Goal: Task Accomplishment & Management: Use online tool/utility

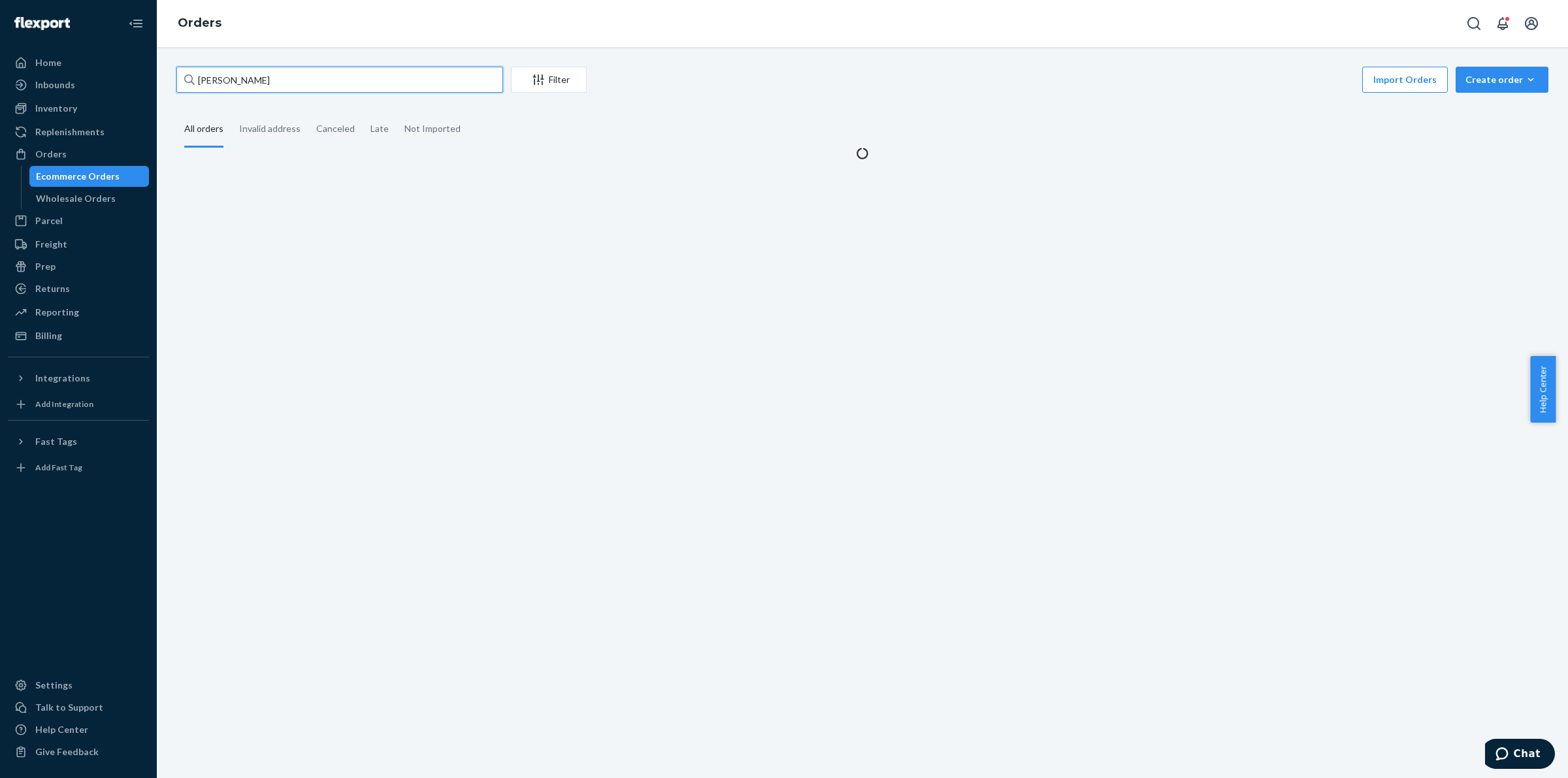
click at [305, 69] on input "[PERSON_NAME]" at bounding box center [340, 80] width 326 height 26
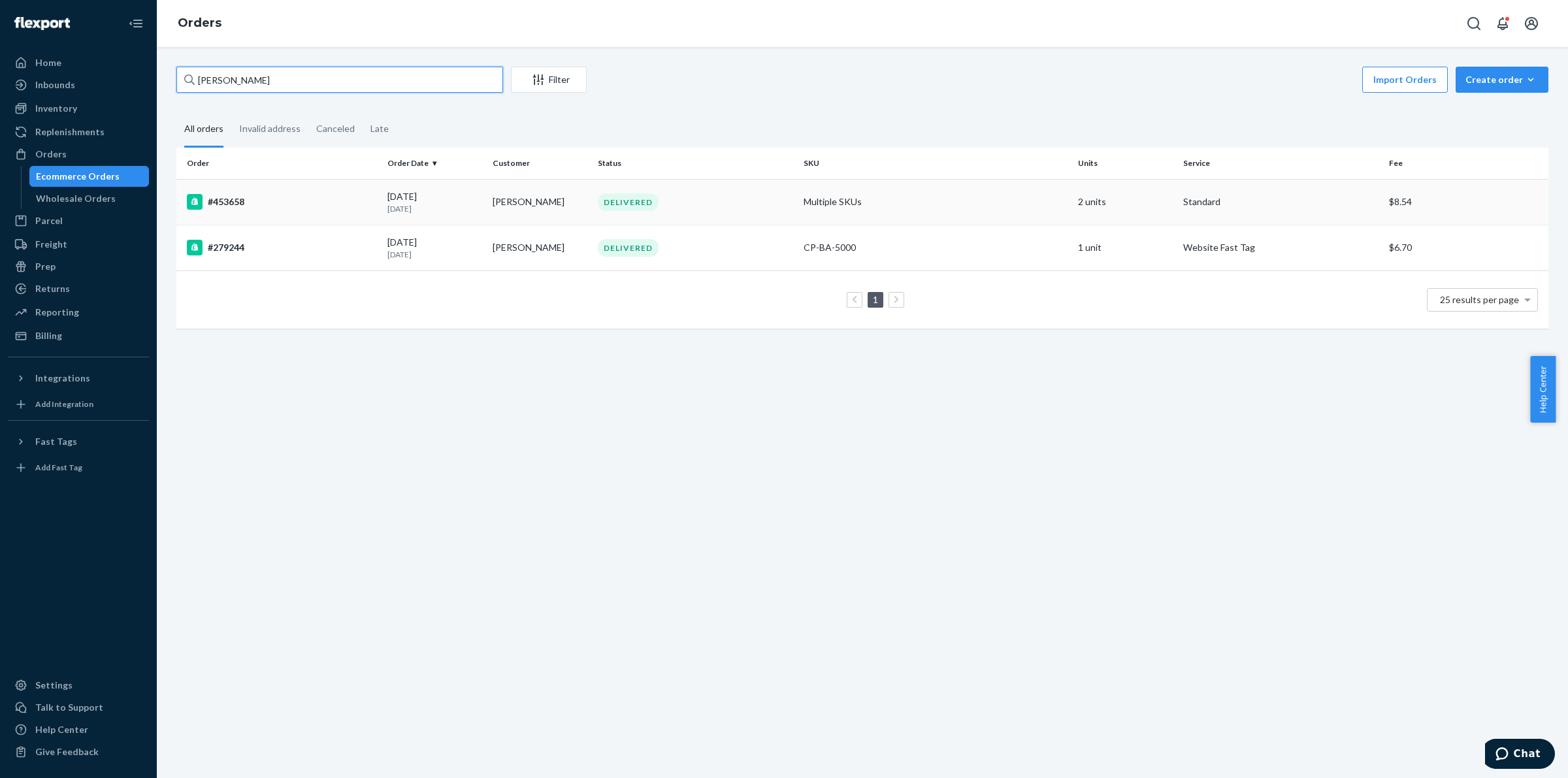
type input "[PERSON_NAME]"
click at [212, 195] on div "#453658" at bounding box center [282, 202] width 190 height 16
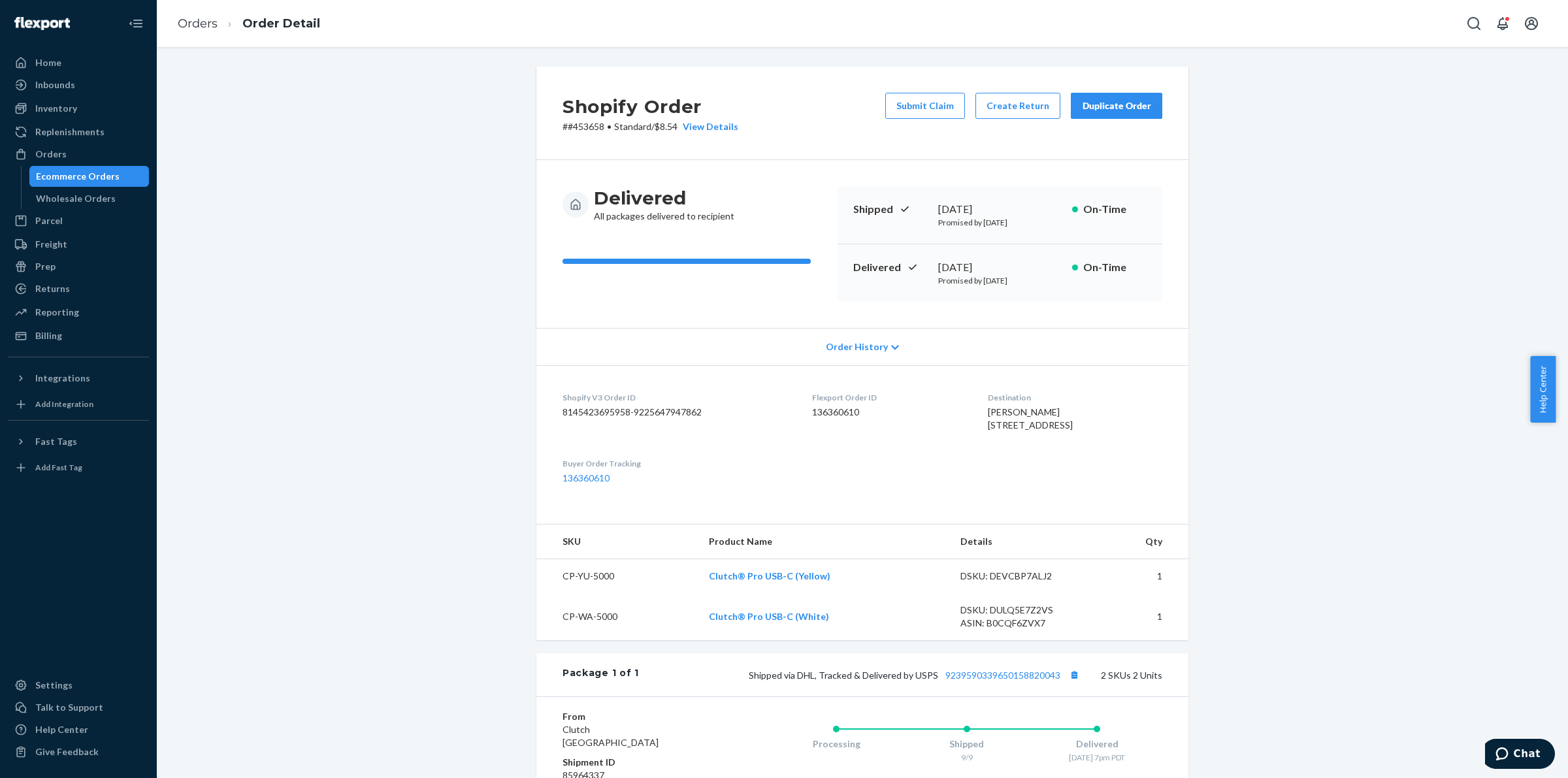
click at [577, 129] on p "# #453658 • Standard / $8.54 View Details" at bounding box center [650, 127] width 176 height 13
copy p "453658"
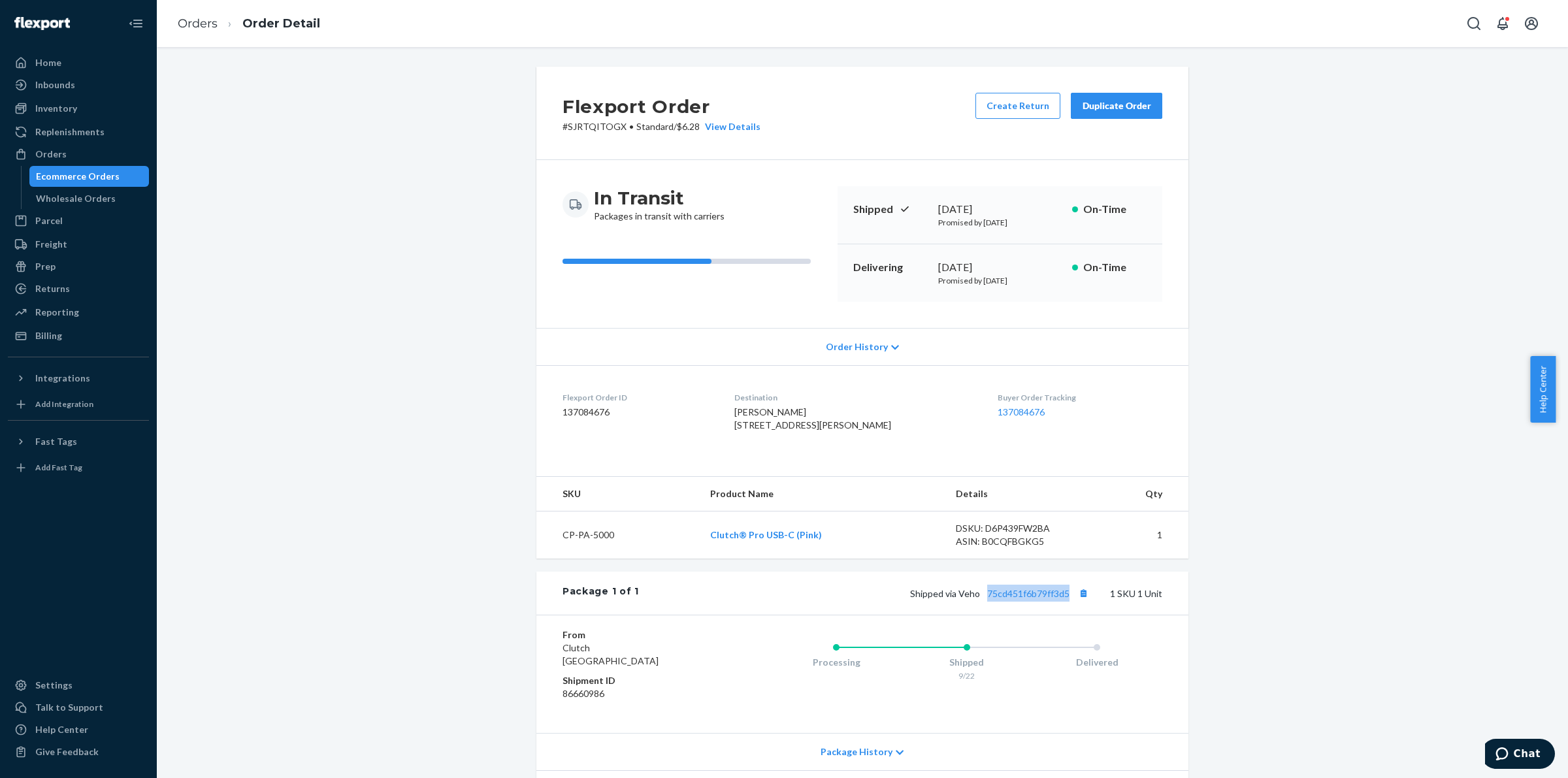
drag, startPoint x: 981, startPoint y: 608, endPoint x: 1075, endPoint y: 600, distance: 94.3
click at [1075, 600] on div "Package 1 of 1 Shipped via Veho 75cd451f6b79ff3d5 1 SKU 1 Unit" at bounding box center [862, 593] width 652 height 43
copy link "75cd451f6b79ff3d5"
click at [109, 161] on div "Orders" at bounding box center [78, 154] width 139 height 18
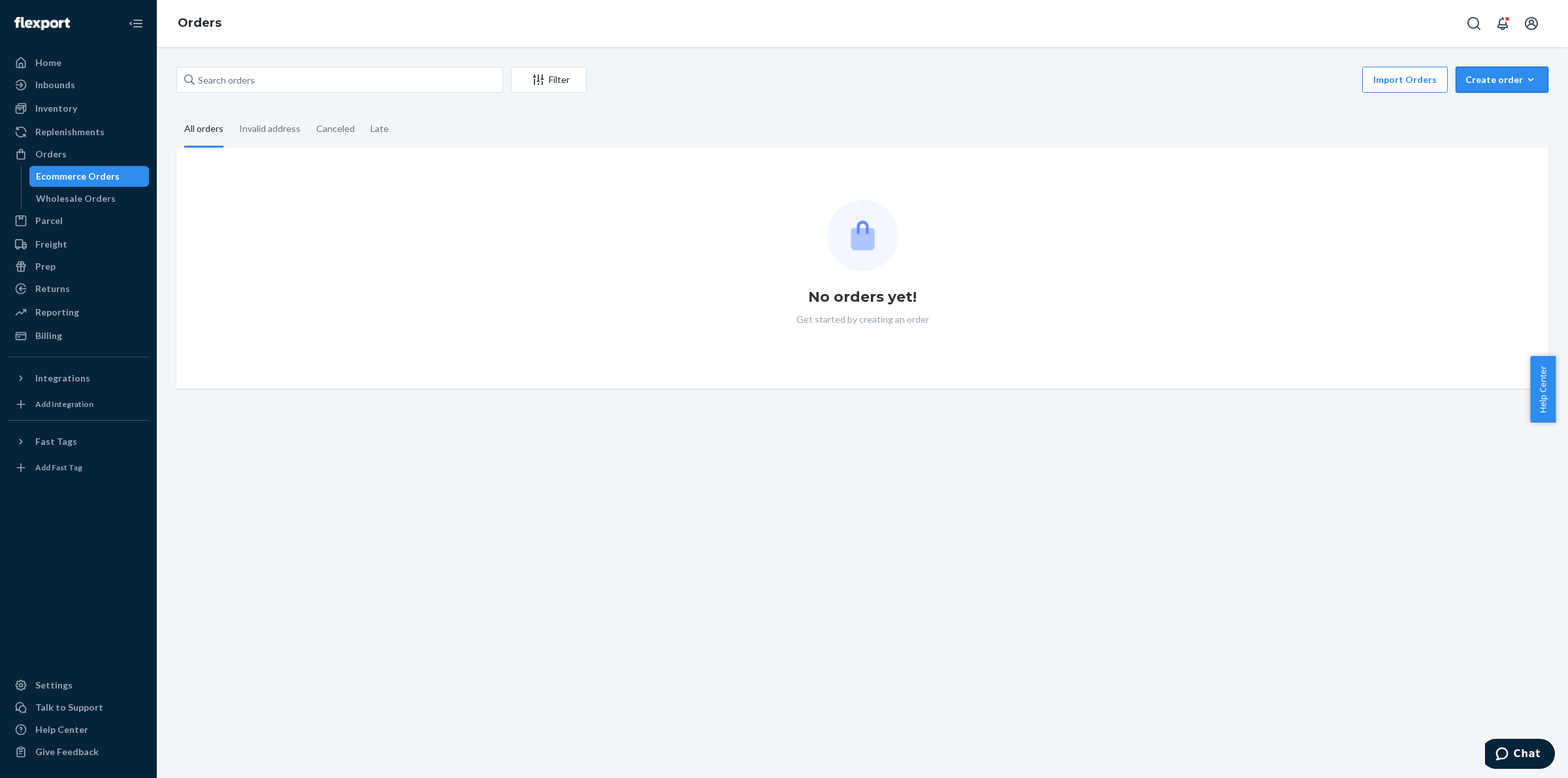
click at [1498, 75] on div "Create order" at bounding box center [1502, 80] width 74 height 13
click at [1498, 98] on div "Ecommerce order Removal order" at bounding box center [1522, 126] width 131 height 61
click at [1498, 79] on div "Create order" at bounding box center [1502, 80] width 74 height 13
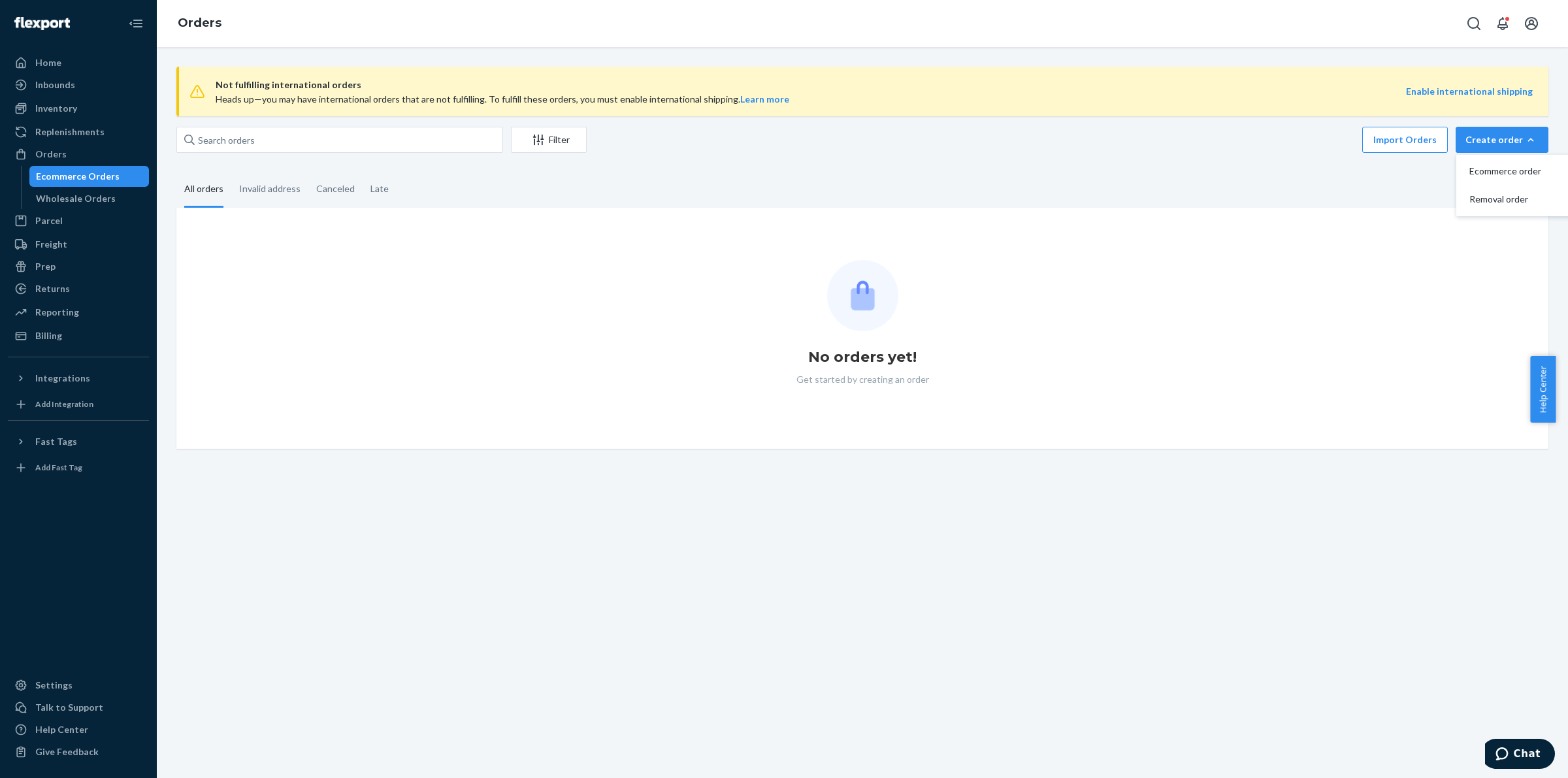
drag, startPoint x: 1494, startPoint y: 103, endPoint x: 1426, endPoint y: 106, distance: 68.1
click at [1494, 105] on div "Not fulfilling international orders Heads up—you may have international orders …" at bounding box center [862, 92] width 1372 height 50
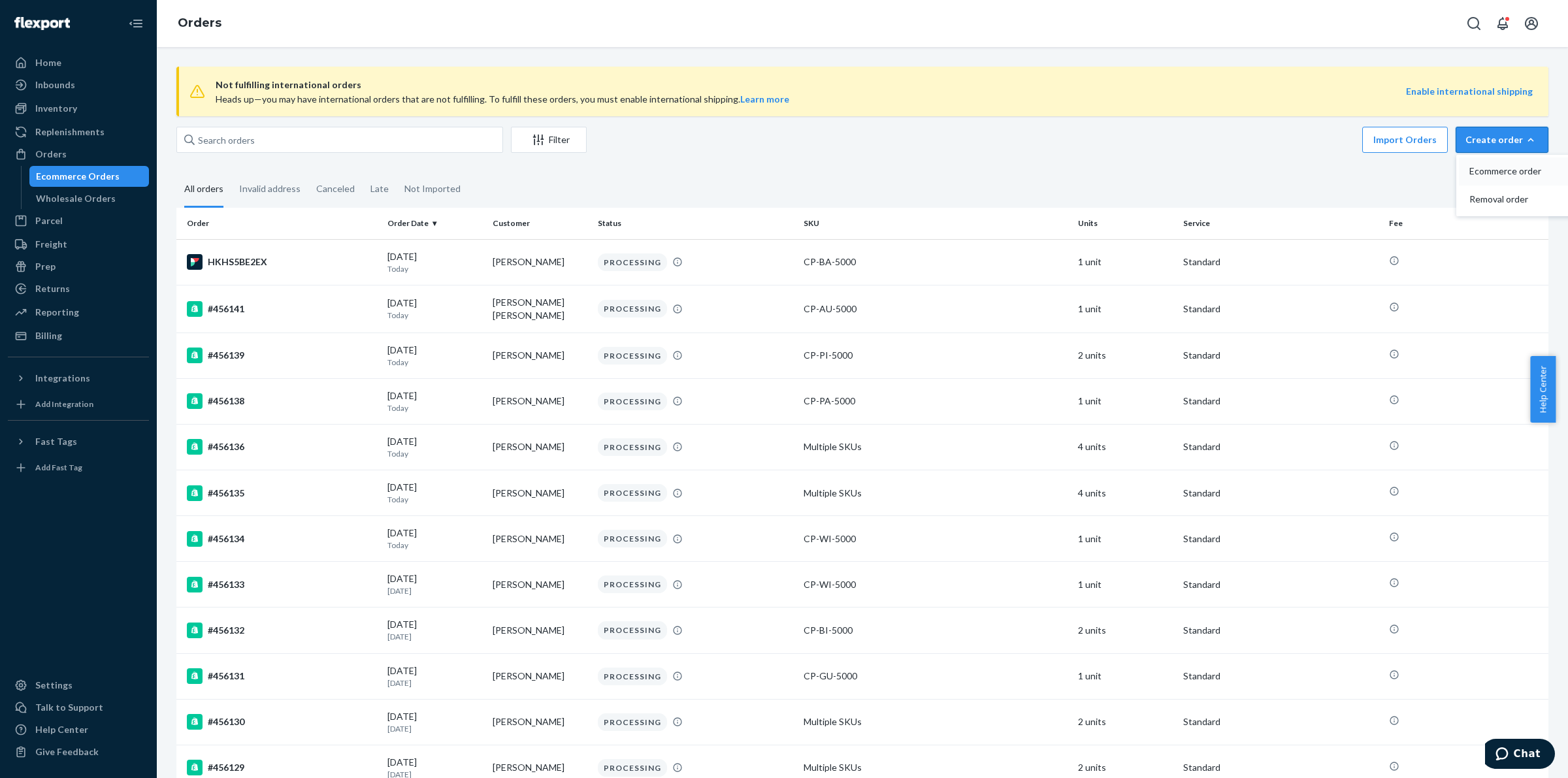
click at [1490, 164] on button "Ecommerce order" at bounding box center [1522, 172] width 126 height 28
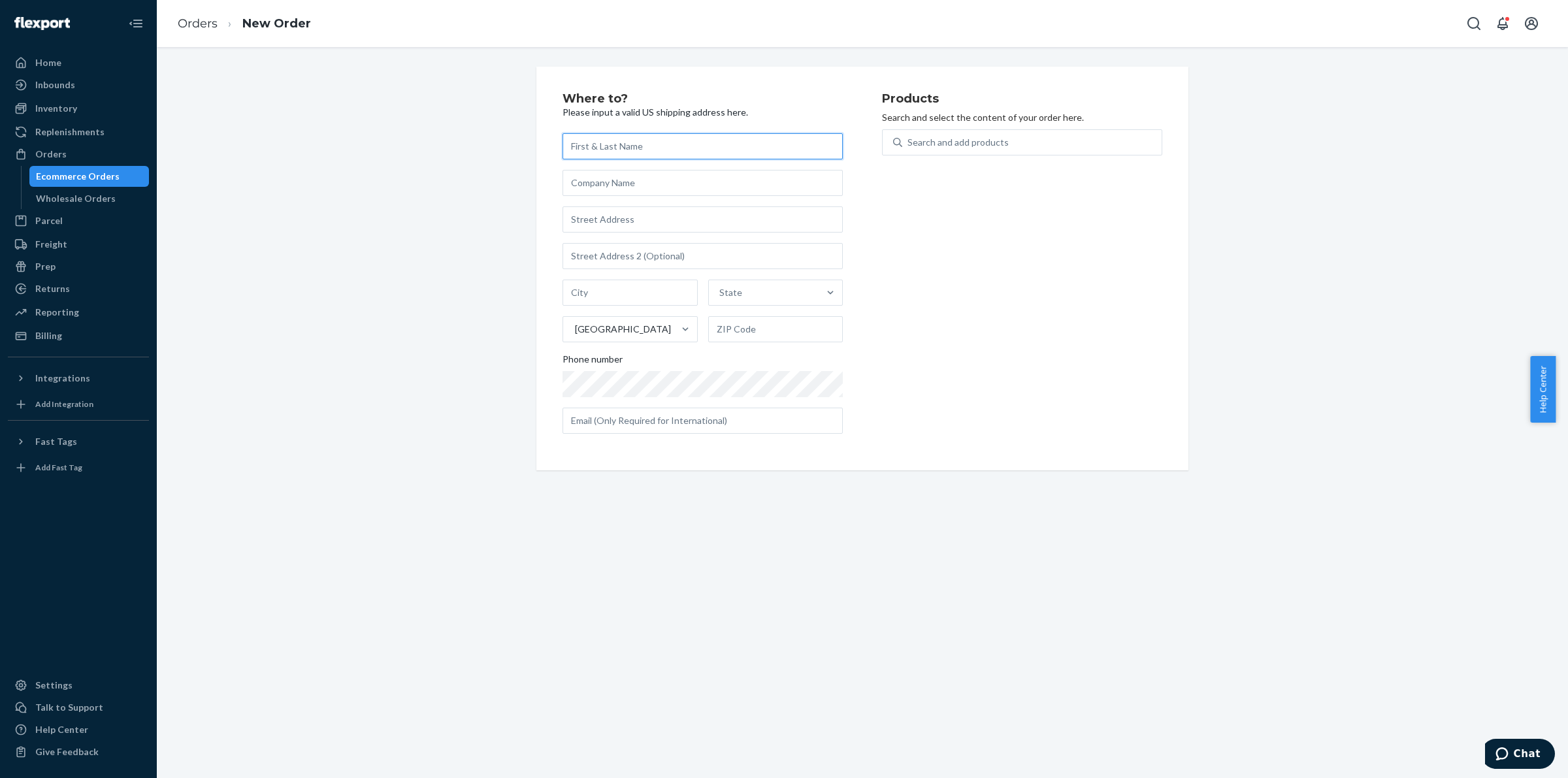
paste input "Sonia Wharton"
type input "Sonia Wharton"
drag, startPoint x: 959, startPoint y: 139, endPoint x: 948, endPoint y: 141, distance: 11.2
click at [957, 137] on div "Search and add products" at bounding box center [957, 142] width 102 height 13
click at [909, 137] on input "Search and add products" at bounding box center [908, 142] width 2 height 13
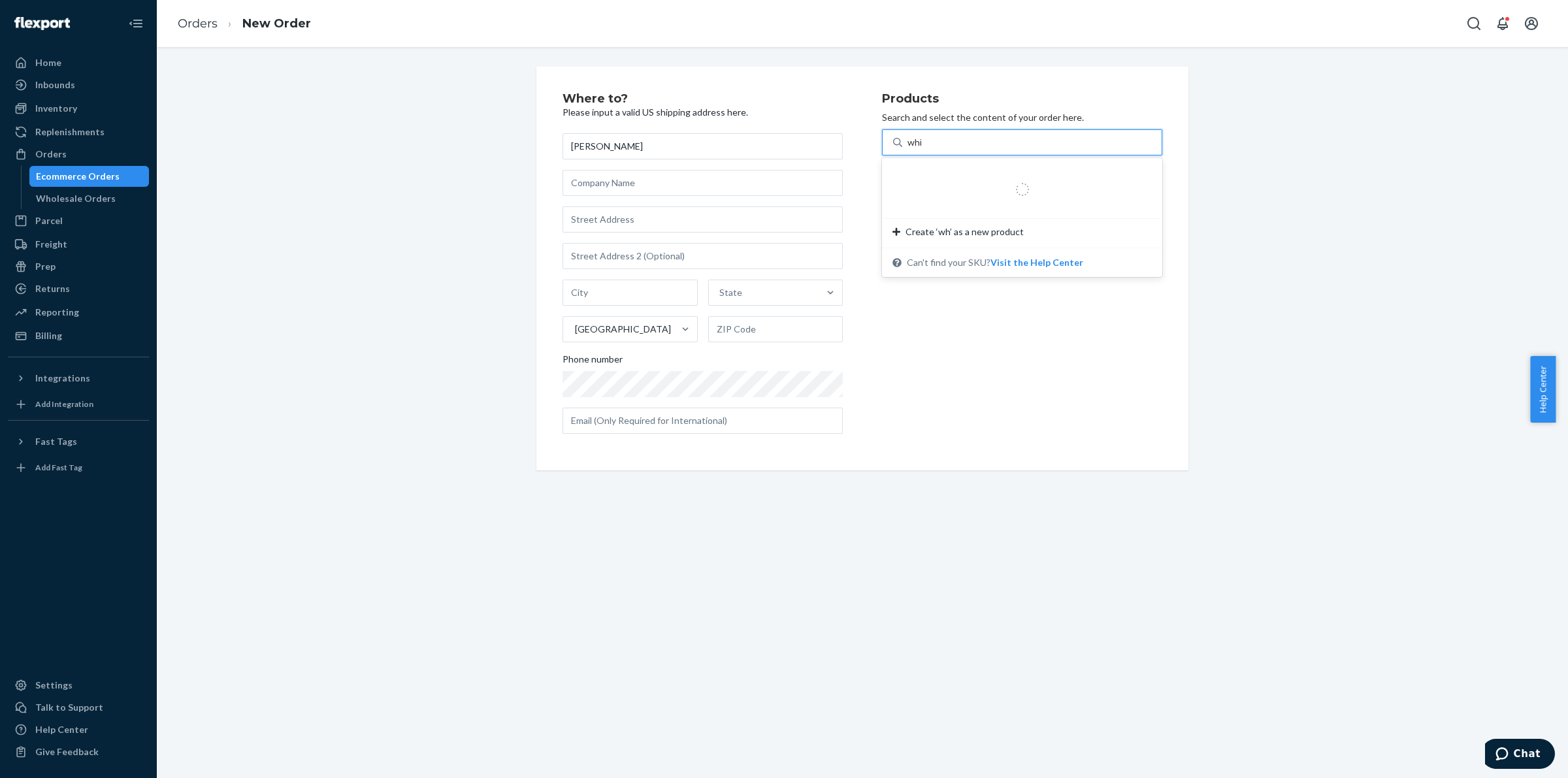
type input "white"
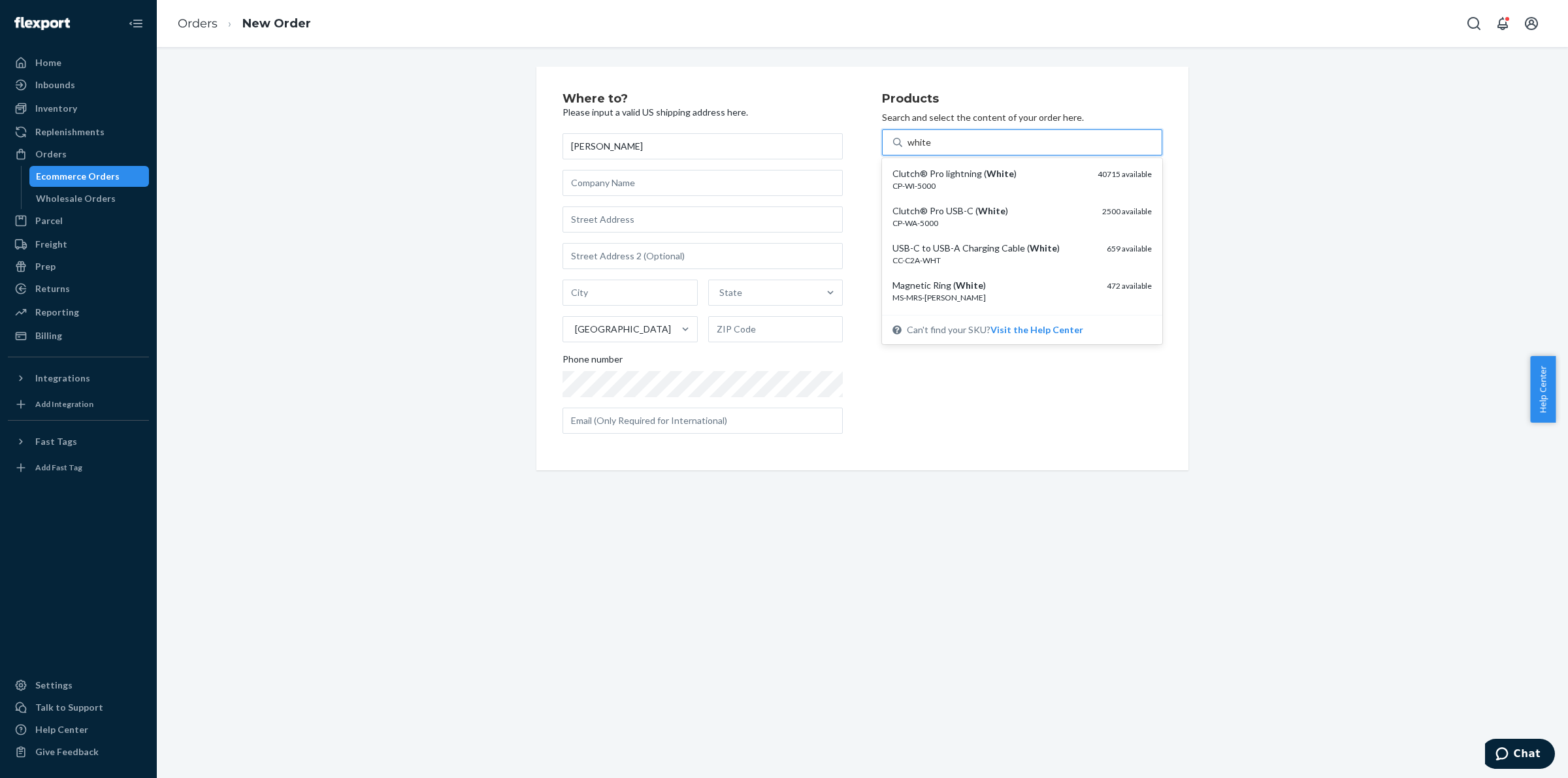
click at [953, 189] on div "CP-WI-5000" at bounding box center [990, 185] width 195 height 11
click at [932, 149] on input "white" at bounding box center [919, 142] width 24 height 13
